Goal: Information Seeking & Learning: Learn about a topic

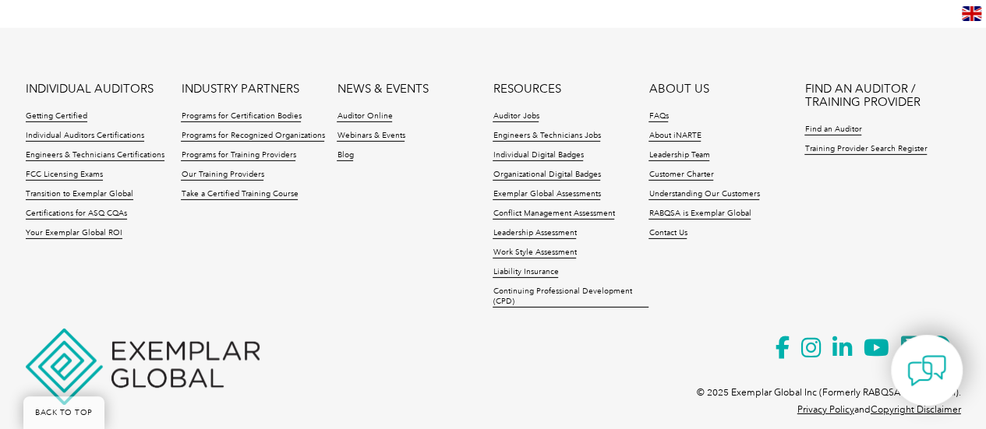
scroll to position [2447, 0]
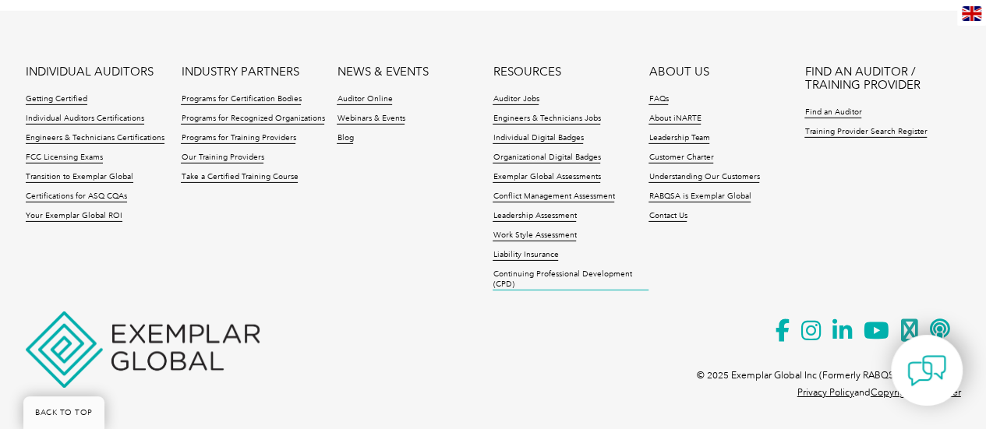
click at [564, 272] on link "Continuing Professional Development (CPD)" at bounding box center [570, 280] width 156 height 21
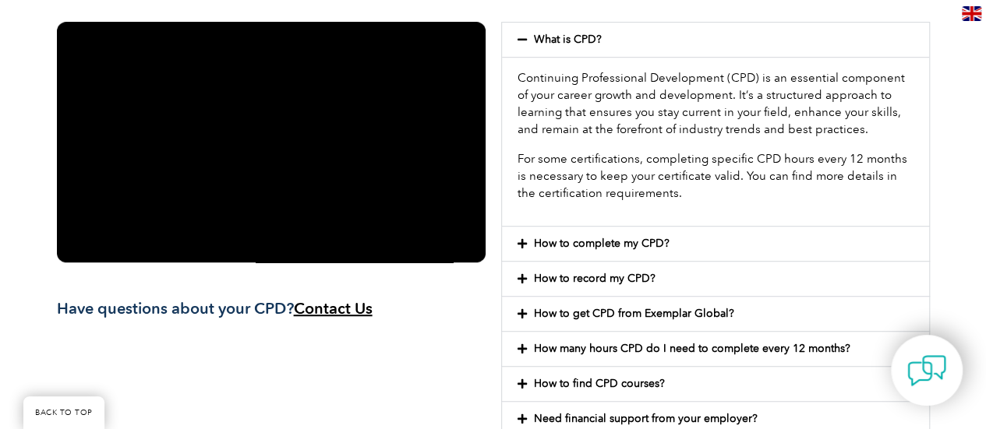
scroll to position [468, 0]
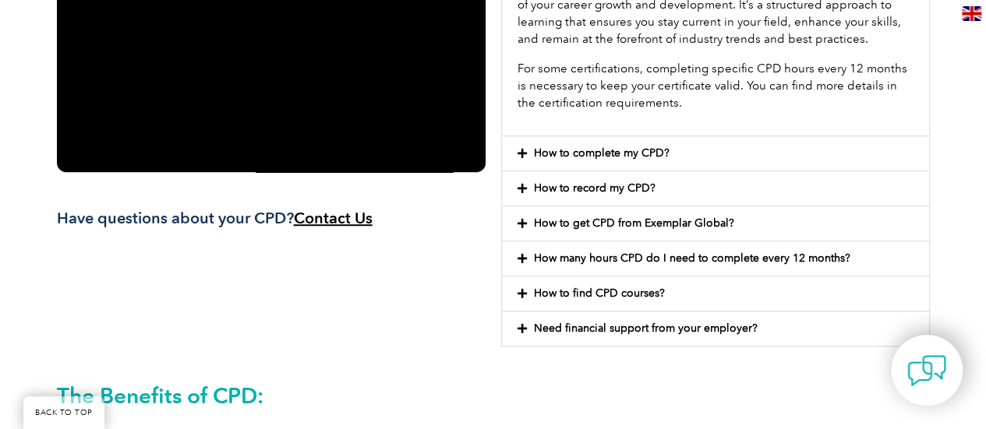
click at [615, 291] on link "How to find CPD courses?" at bounding box center [599, 293] width 131 height 13
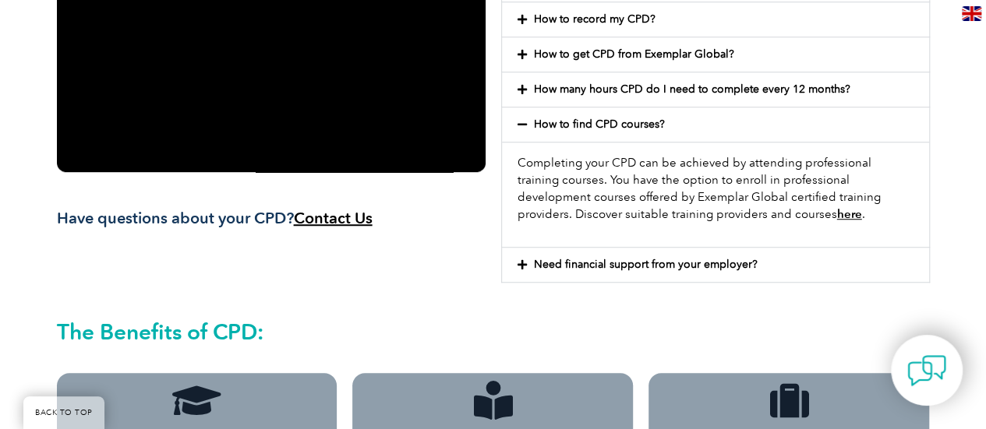
click at [837, 211] on link "here" at bounding box center [849, 214] width 25 height 14
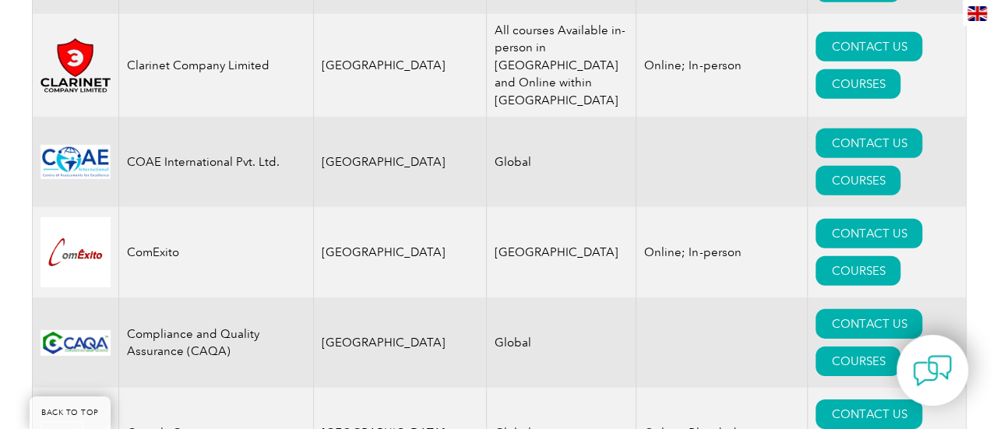
scroll to position [5221, 0]
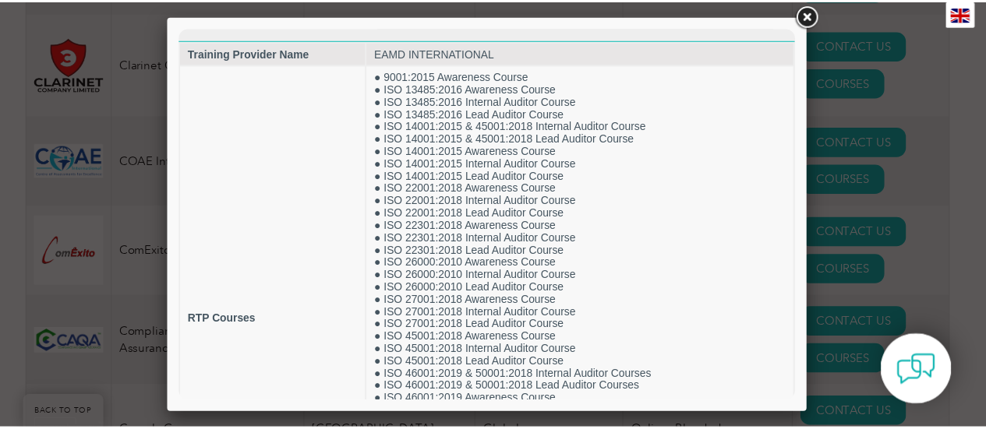
scroll to position [0, 0]
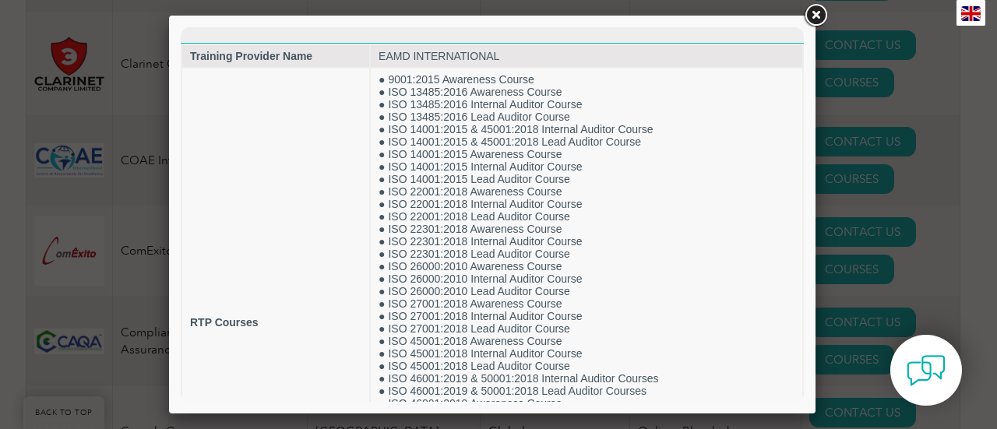
click at [817, 16] on link at bounding box center [816, 16] width 28 height 28
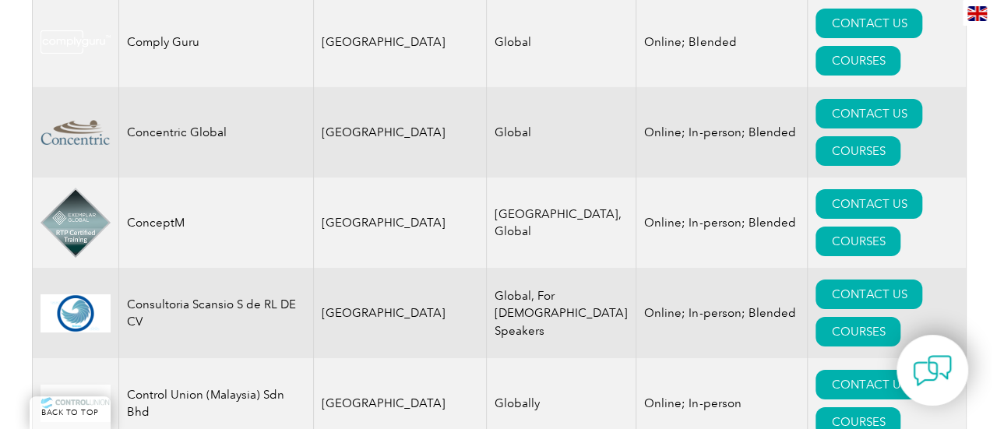
scroll to position [5689, 0]
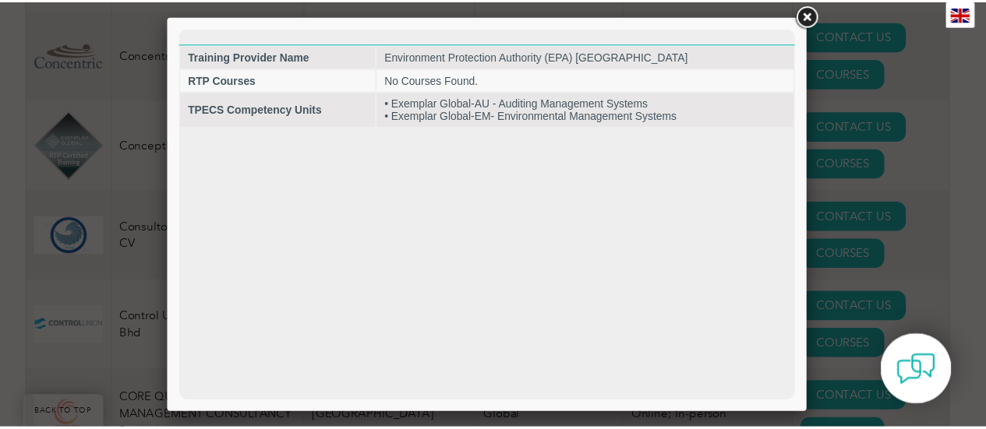
scroll to position [0, 0]
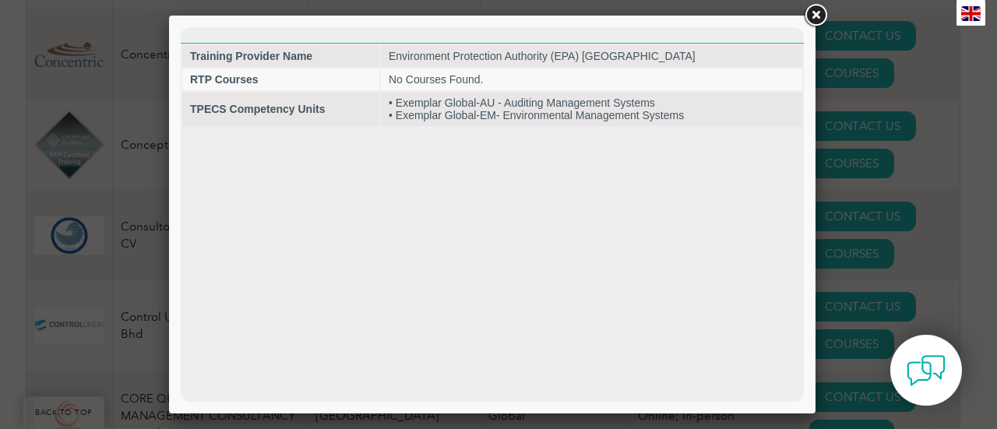
click at [822, 19] on link at bounding box center [816, 16] width 28 height 28
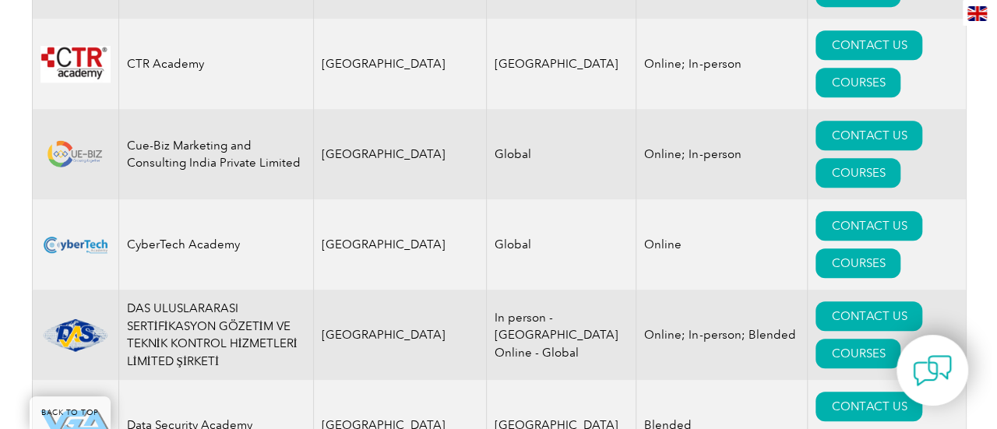
scroll to position [6390, 0]
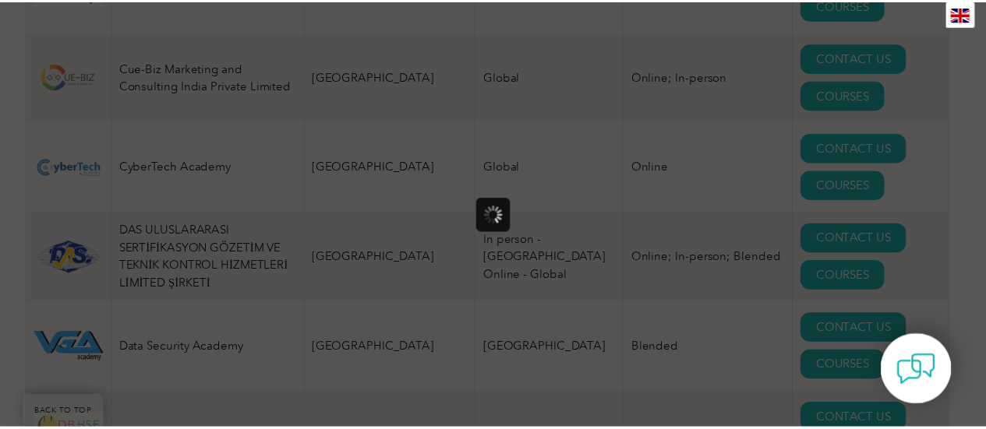
scroll to position [0, 0]
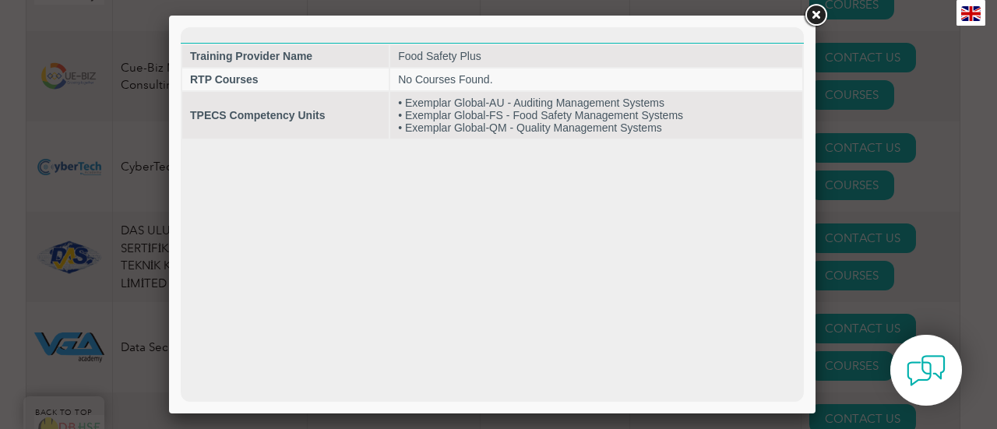
click at [818, 12] on link at bounding box center [816, 16] width 28 height 28
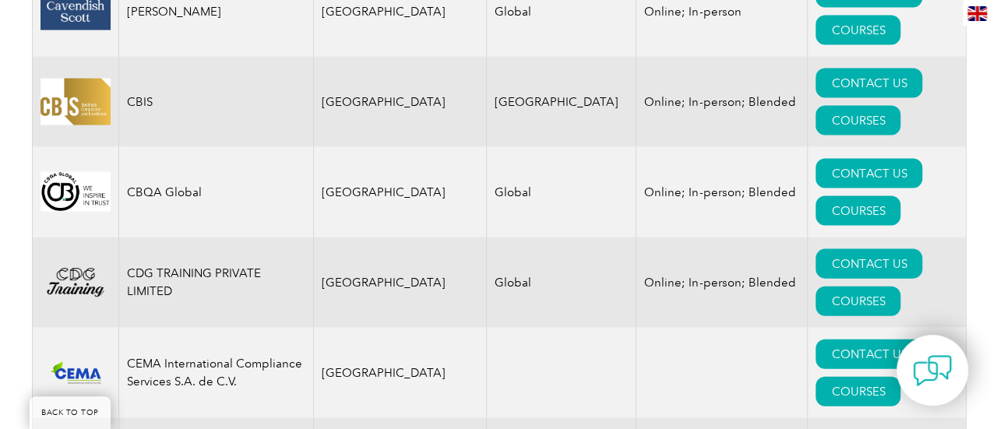
scroll to position [4520, 0]
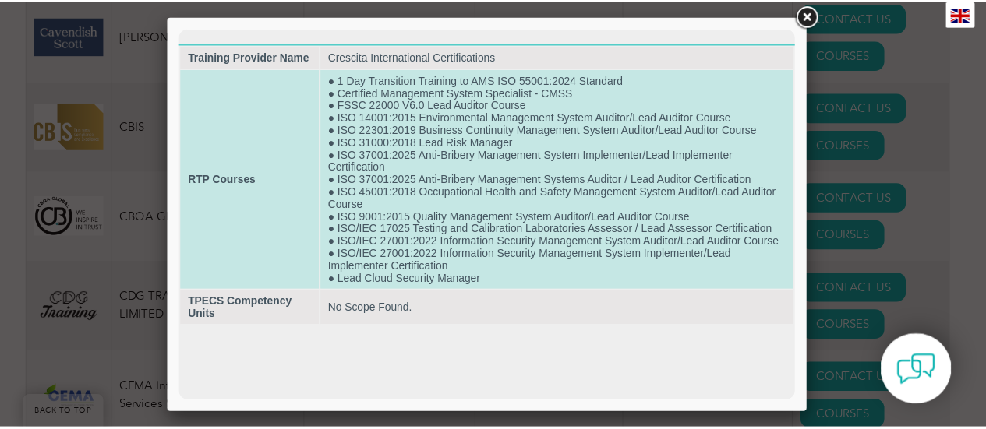
scroll to position [0, 0]
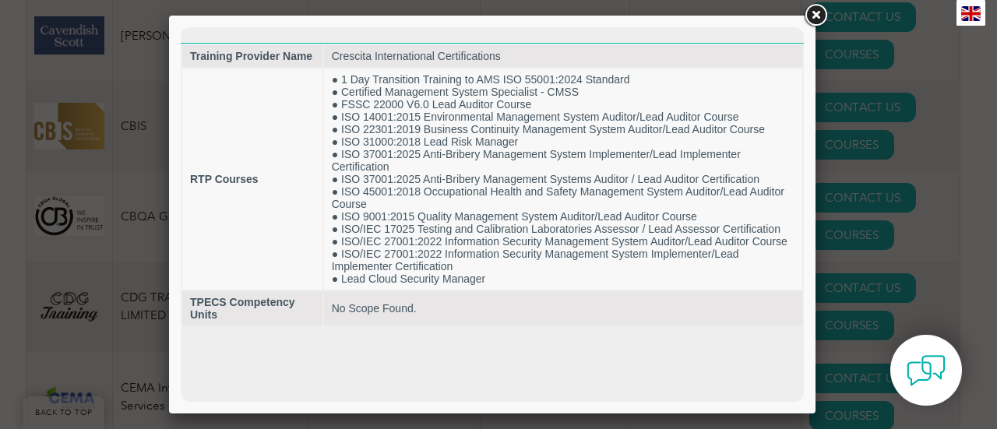
click at [820, 15] on link at bounding box center [816, 16] width 28 height 28
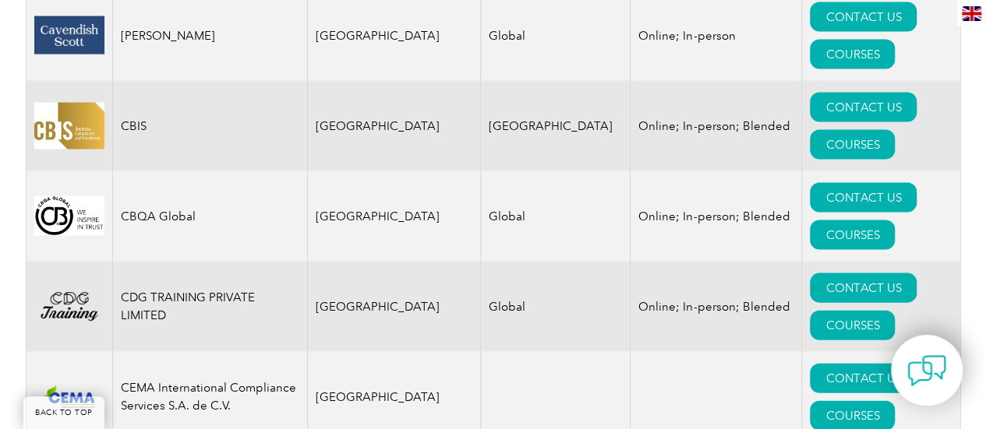
drag, startPoint x: 196, startPoint y: 245, endPoint x: 118, endPoint y: 225, distance: 79.8
copy td "Crescita International Certifications"
